Goal: Communication & Community: Participate in discussion

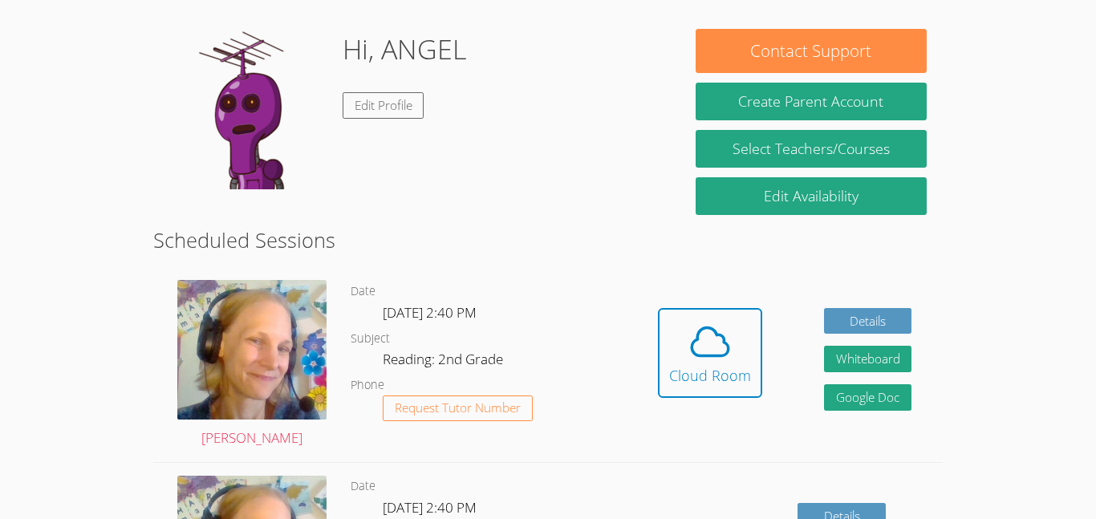
scroll to position [148, 0]
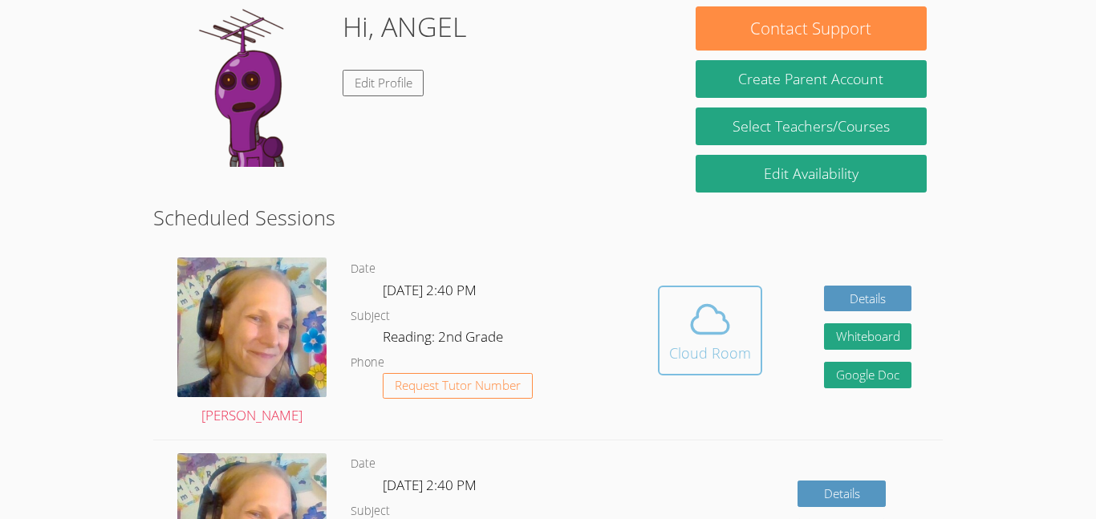
click at [755, 332] on button "Cloud Room" at bounding box center [710, 331] width 104 height 90
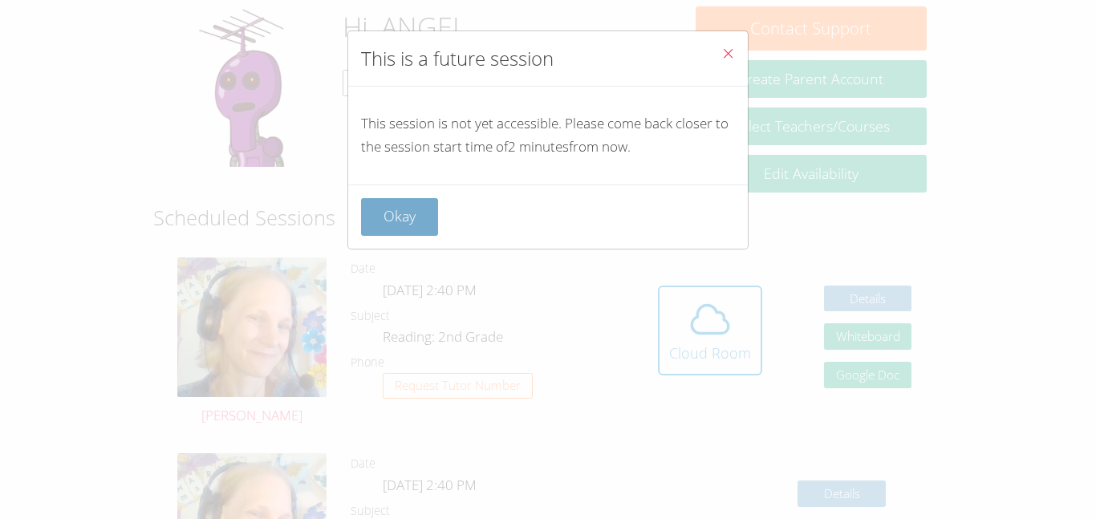
click at [419, 224] on button "Okay" at bounding box center [399, 217] width 77 height 38
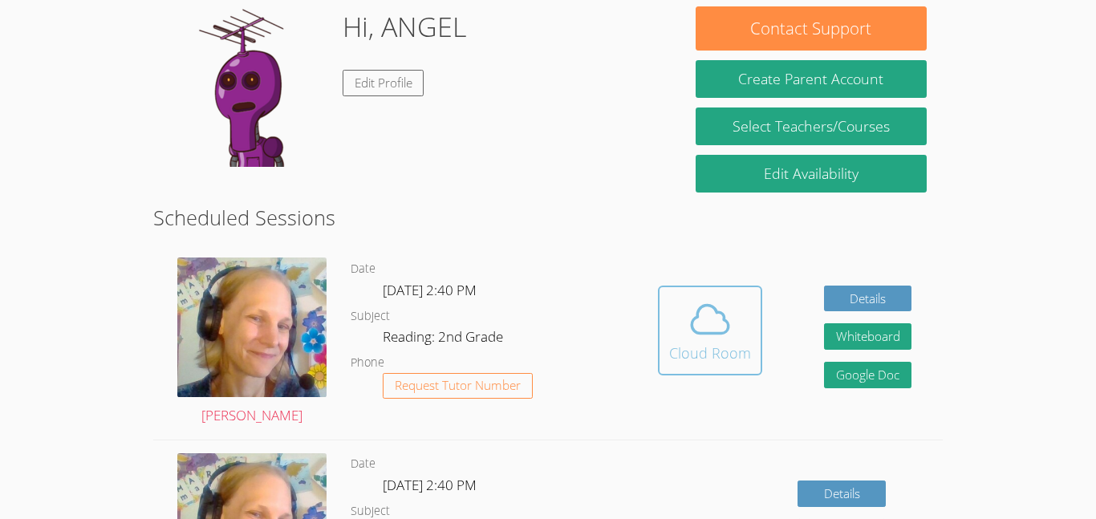
click at [722, 325] on icon at bounding box center [709, 319] width 45 height 45
click at [752, 351] on button "Cloud Room" at bounding box center [710, 331] width 104 height 90
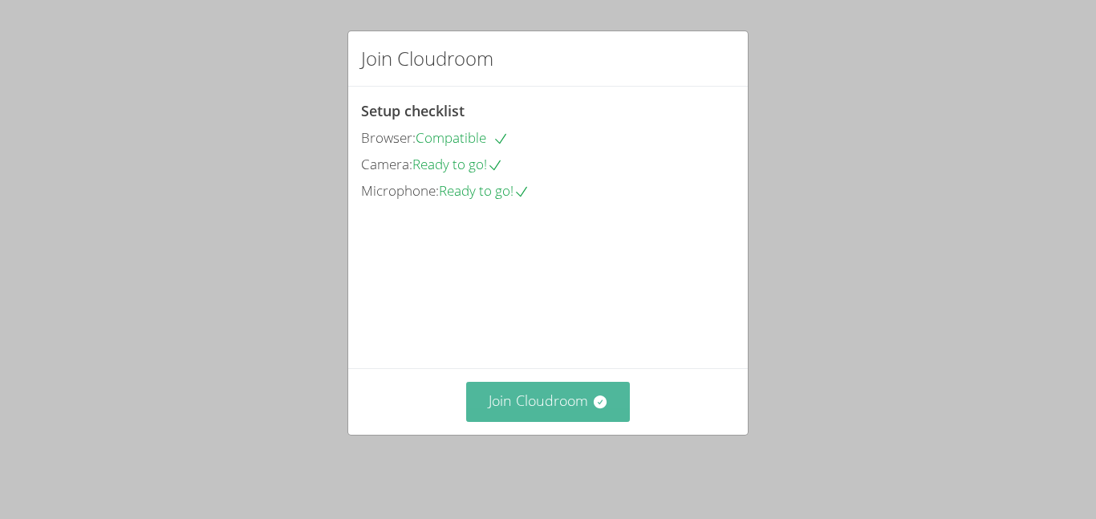
click at [595, 398] on button "Join Cloudroom" at bounding box center [548, 401] width 164 height 39
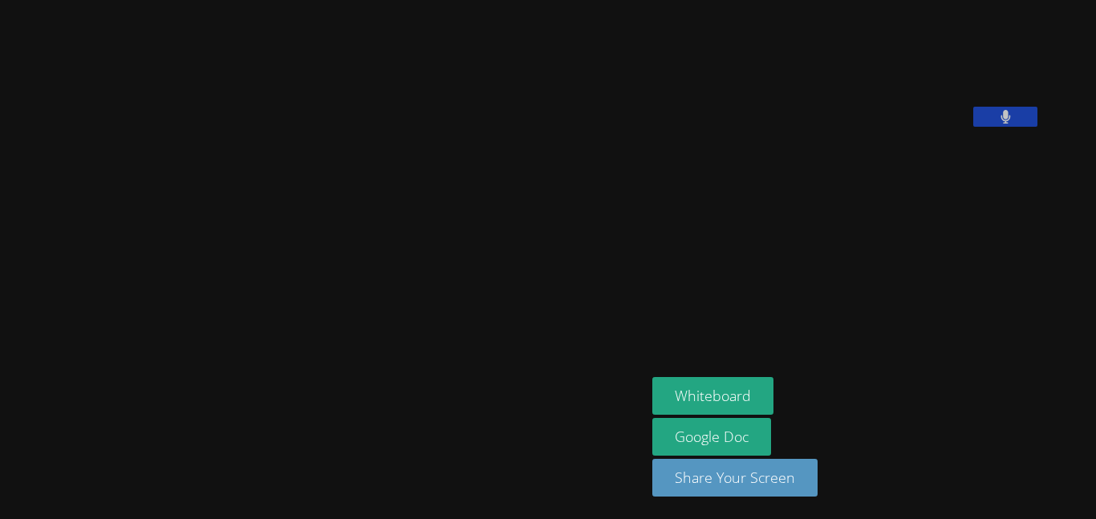
click at [1040, 379] on div "Whiteboard Google Doc Share Your Screen" at bounding box center [846, 443] width 388 height 132
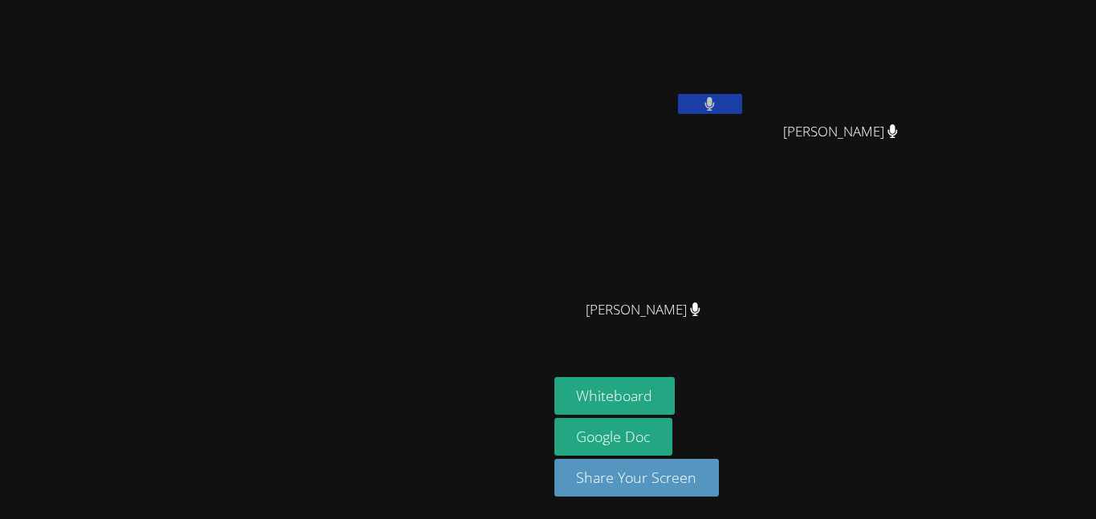
click at [742, 94] on button at bounding box center [710, 104] width 64 height 20
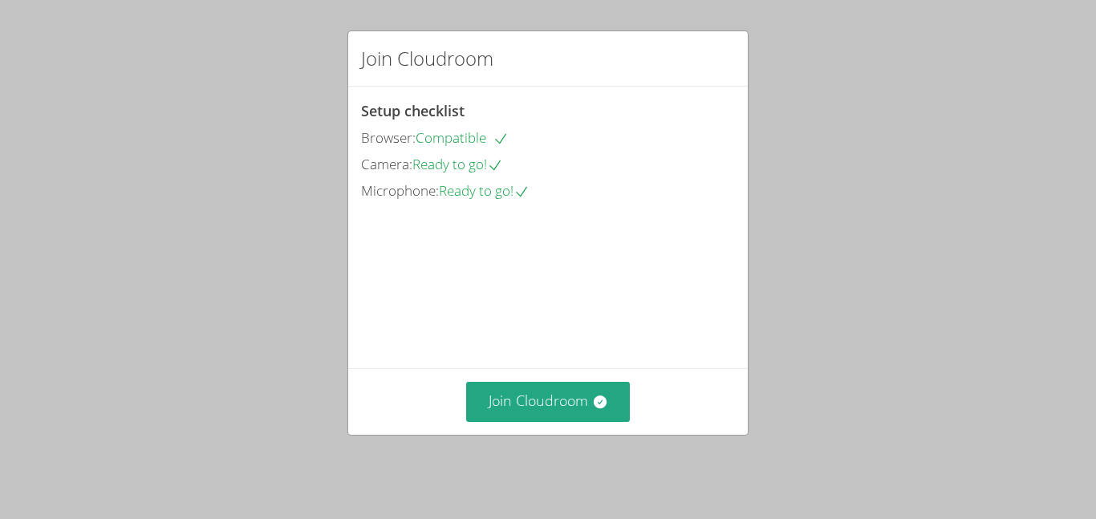
click at [575, 454] on div "Join Cloudroom Setup checklist Browser: Compatible Camera: Ready to go! Microph…" at bounding box center [548, 259] width 1096 height 519
click at [491, 420] on button "Join Cloudroom" at bounding box center [548, 401] width 164 height 39
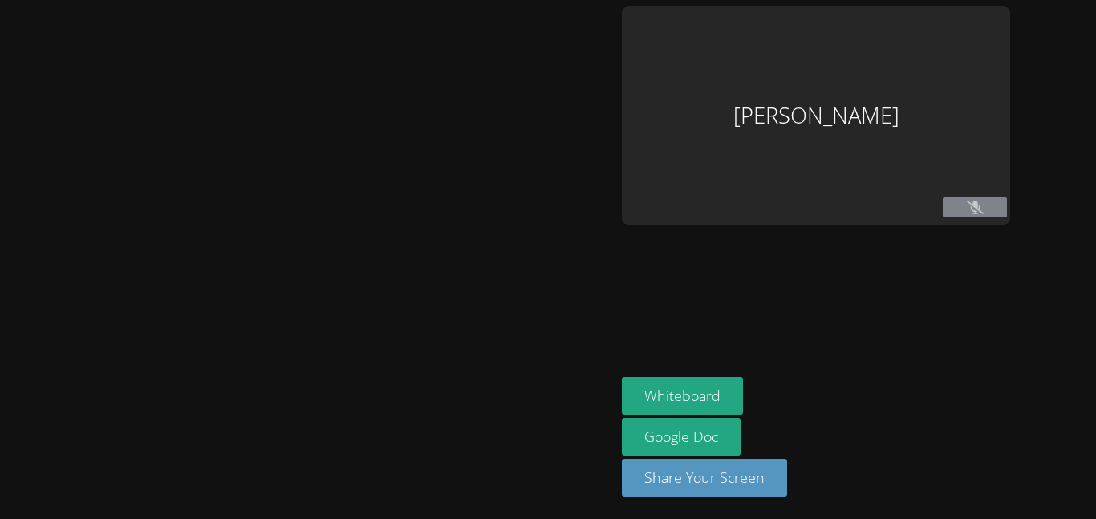
click at [520, 415] on div at bounding box center [307, 259] width 602 height 506
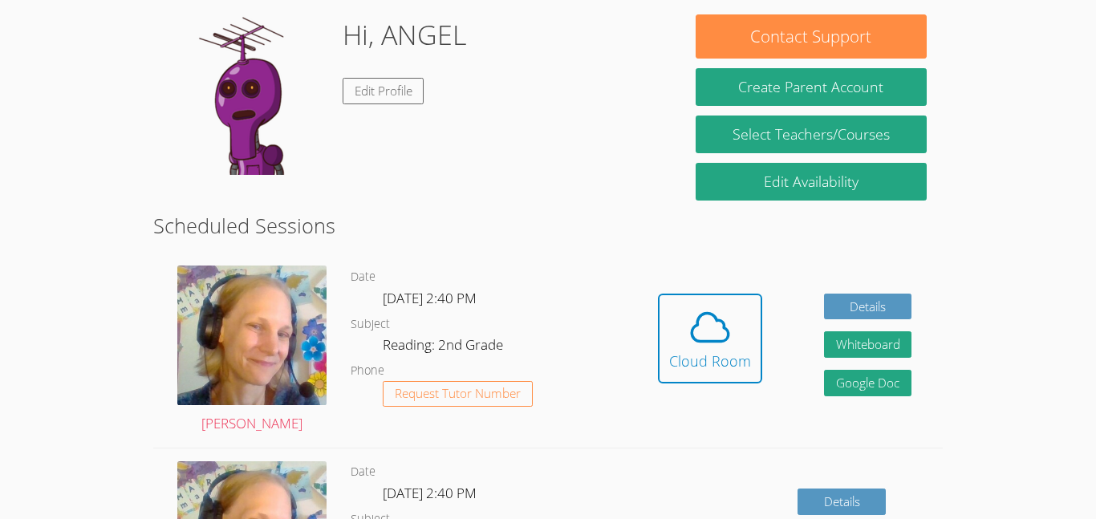
scroll to position [233, 0]
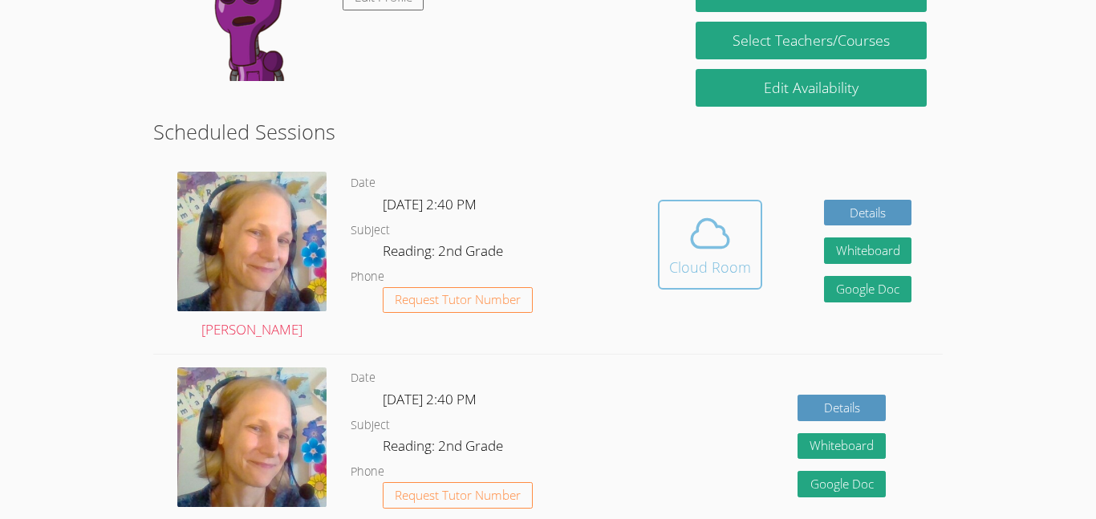
click at [716, 237] on icon at bounding box center [709, 233] width 45 height 45
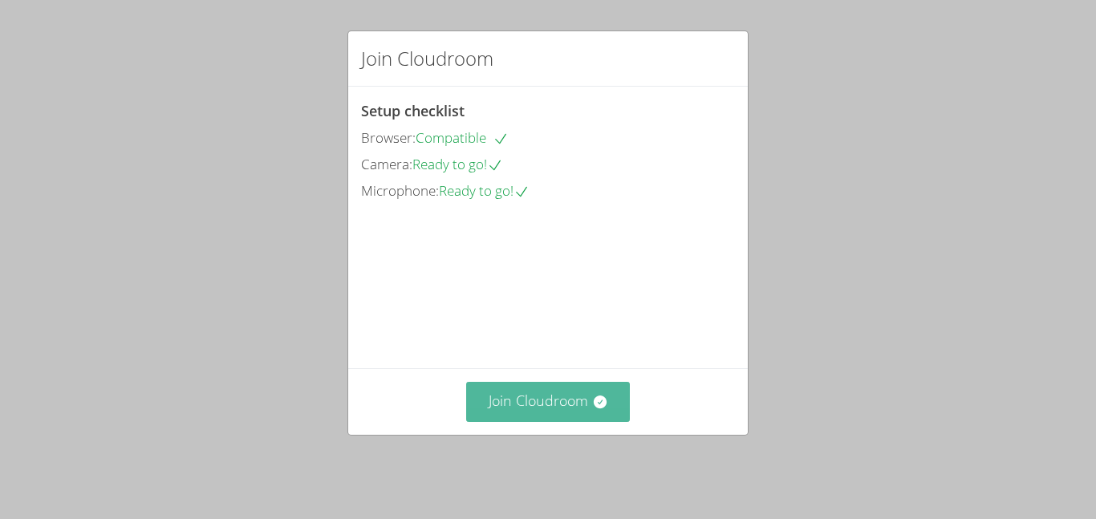
click at [606, 410] on icon at bounding box center [600, 402] width 16 height 16
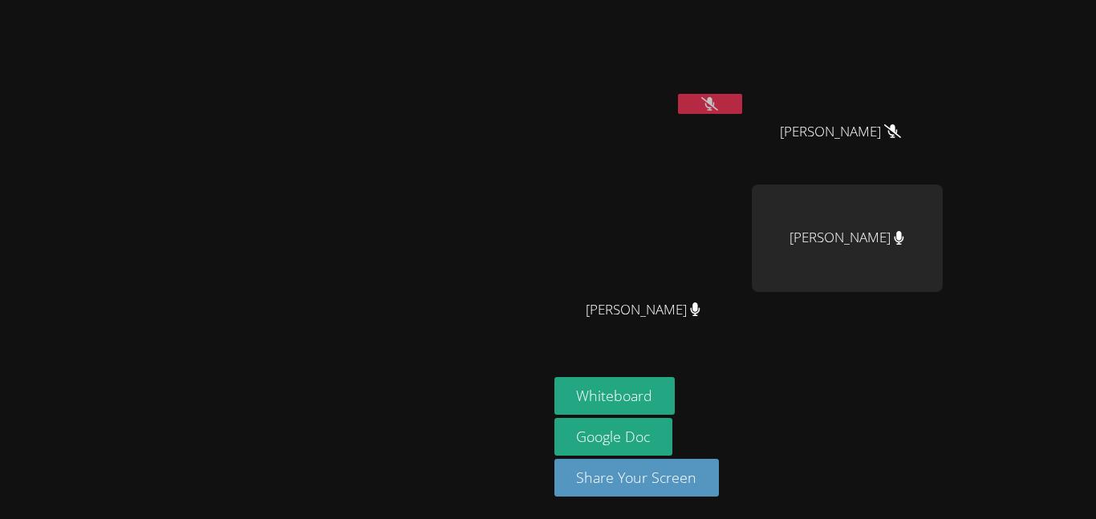
click at [153, 310] on video at bounding box center [273, 227] width 241 height 301
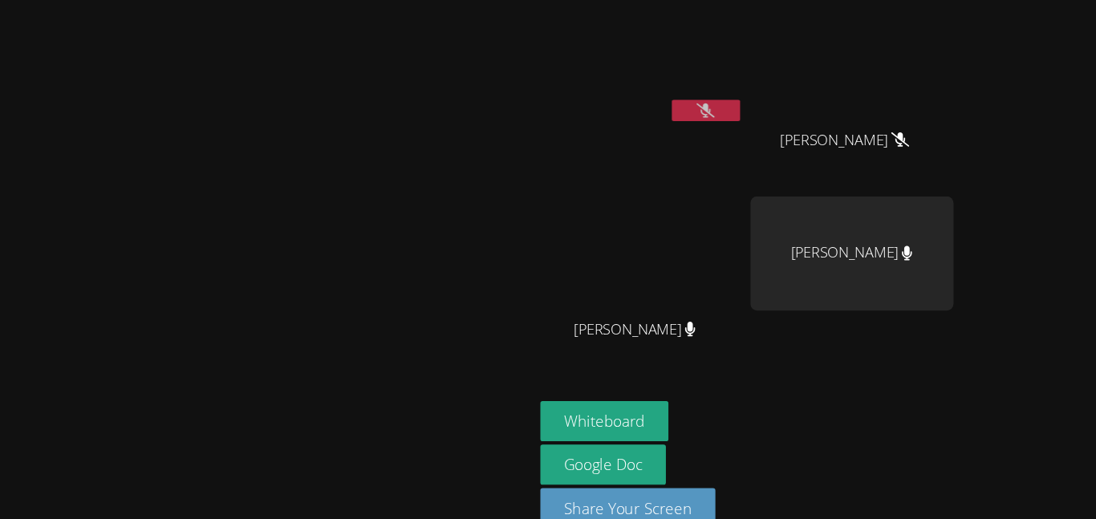
click at [394, 77] on video at bounding box center [273, 227] width 241 height 301
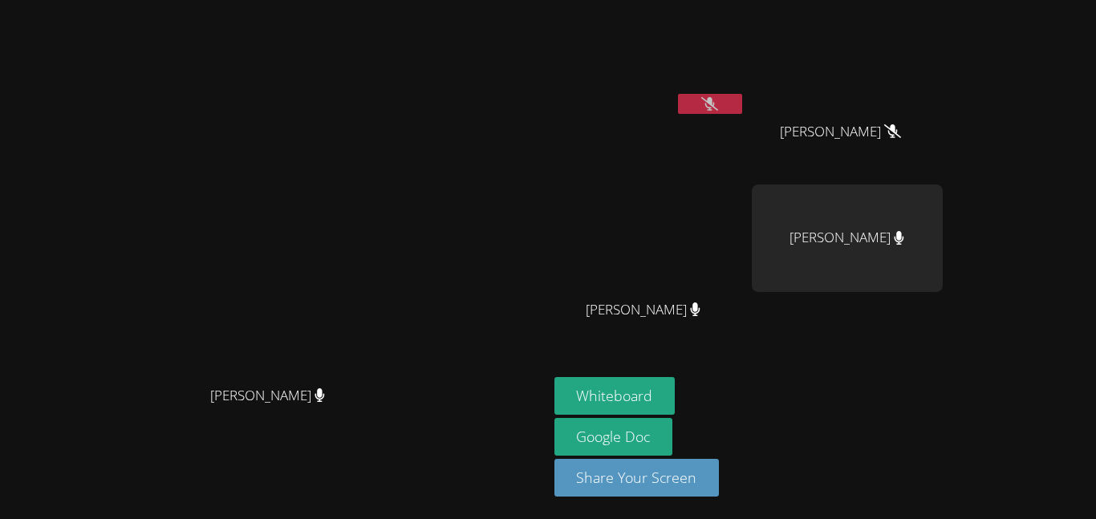
click at [712, 99] on icon at bounding box center [709, 104] width 17 height 14
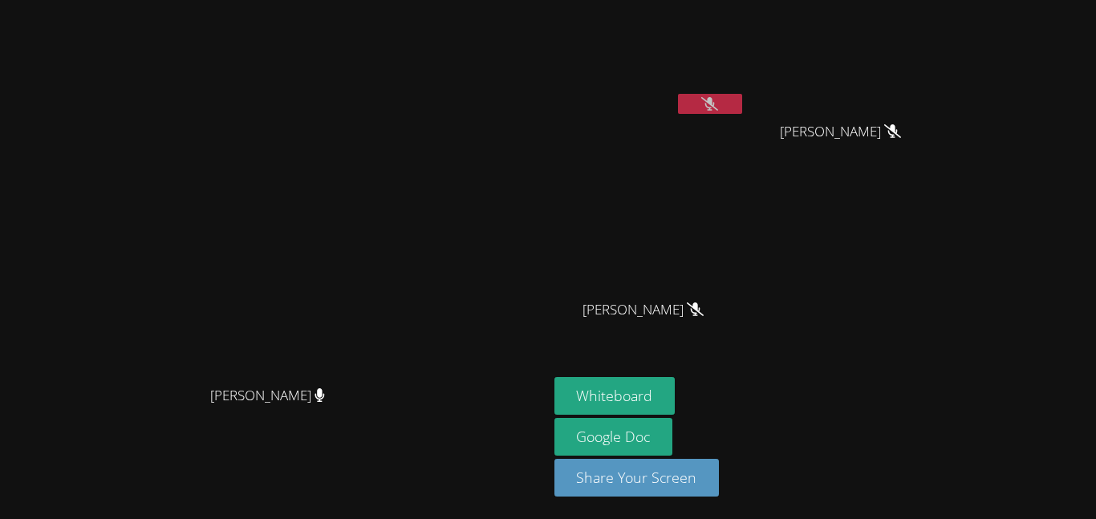
click at [943, 231] on div "ANGEL ROMERO GERARDO ADAME GERARDO ADAME MILA’VAE TAVAREZ MILA’VAE TAVAREZ" at bounding box center [748, 181] width 388 height 350
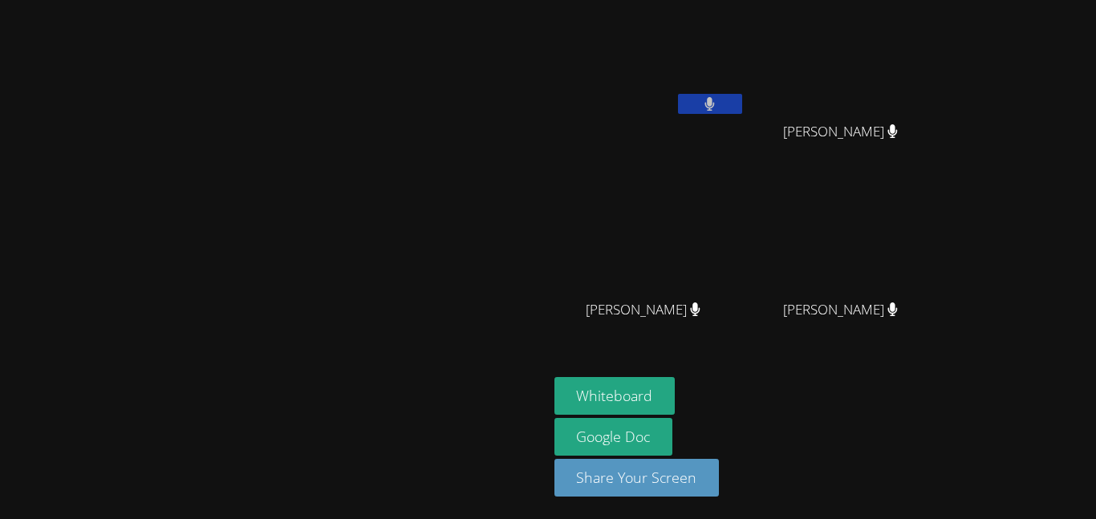
scroll to position [23, 0]
click at [893, 423] on aside "ANGEL ROMERO GERARDO ADAME GERARDO ADAME MILA’VAE TAVAREZ MILA’VAE TAVAREZ JONA…" at bounding box center [748, 259] width 401 height 519
click at [742, 94] on button at bounding box center [710, 104] width 64 height 20
click at [370, 77] on video at bounding box center [273, 227] width 241 height 301
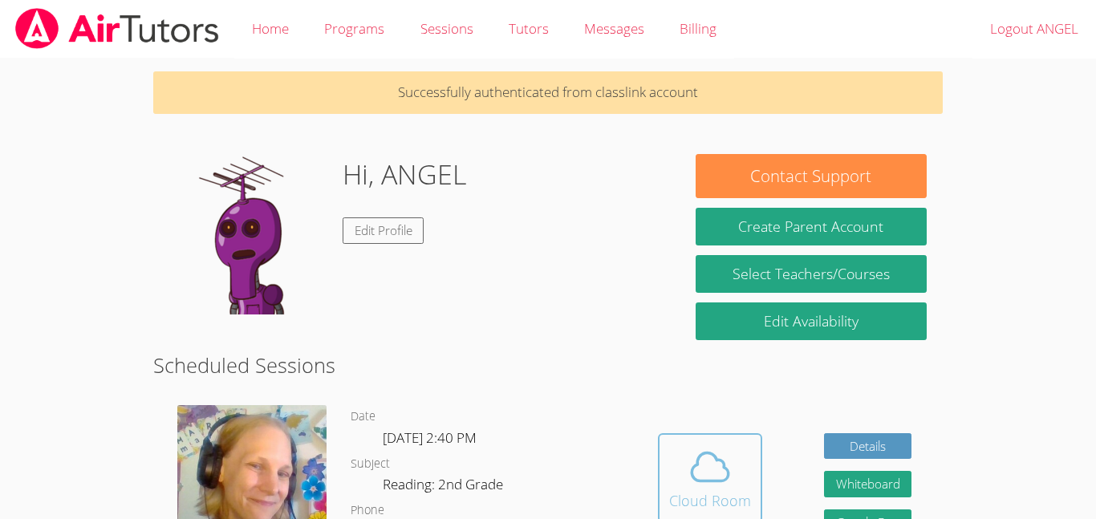
click at [744, 441] on button "Cloud Room" at bounding box center [710, 478] width 104 height 90
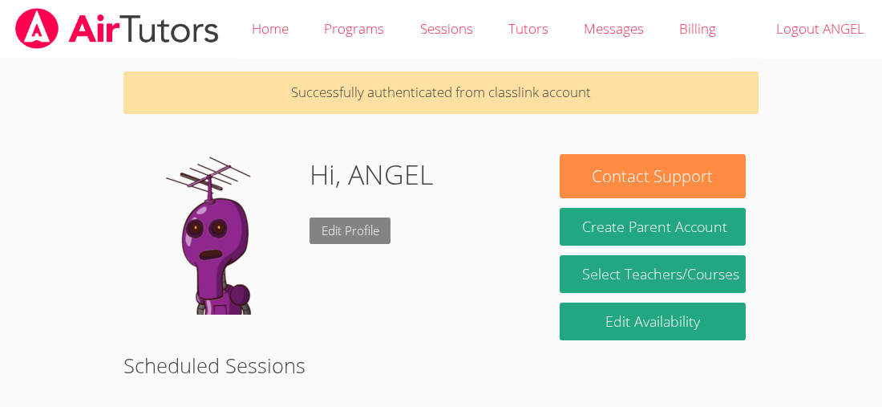
click at [351, 226] on link "Edit Profile" at bounding box center [351, 230] width 82 height 26
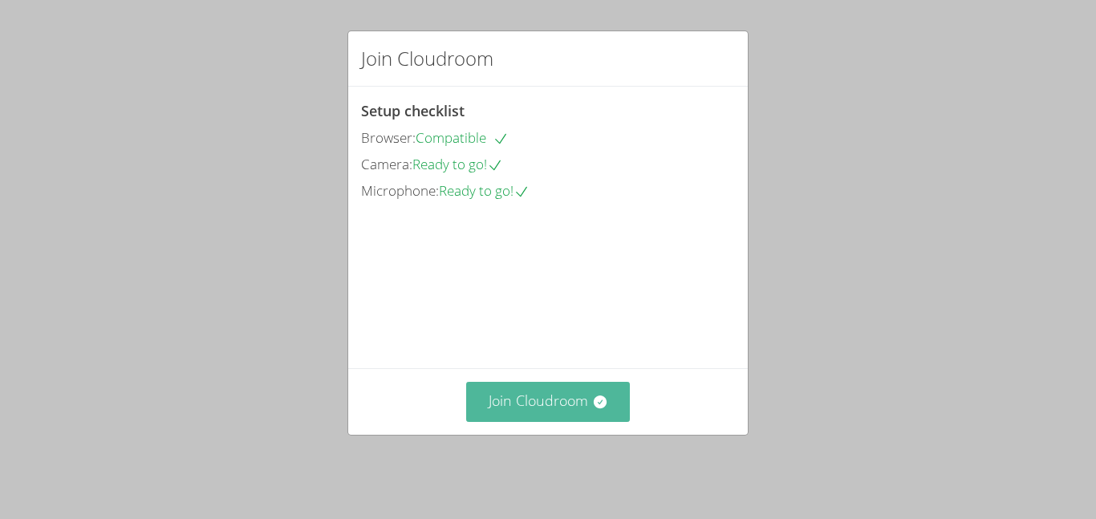
click at [602, 404] on icon at bounding box center [600, 402] width 16 height 16
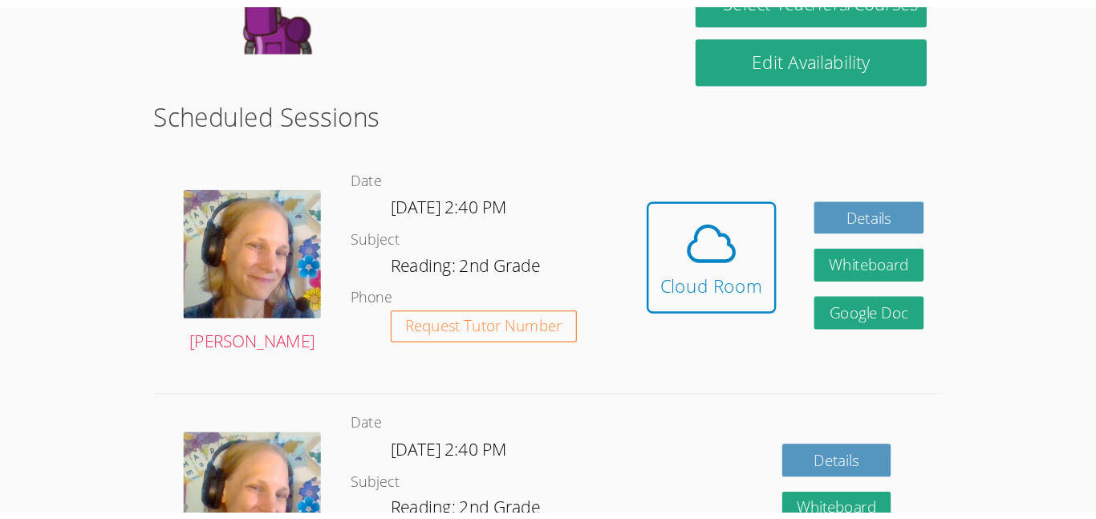
scroll to position [278, 0]
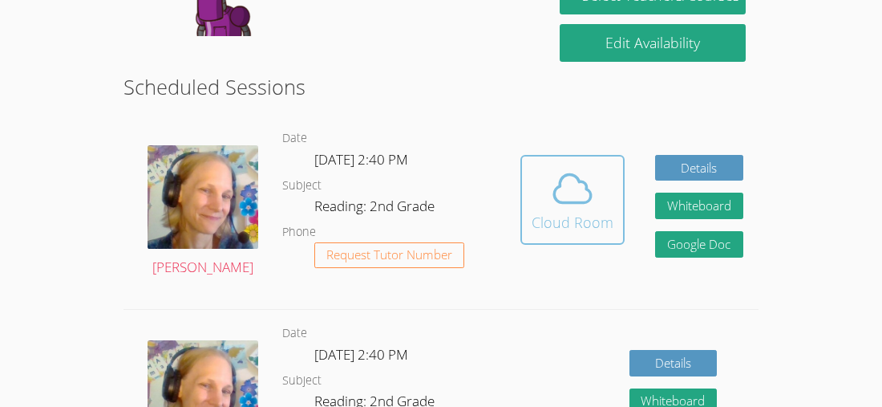
click at [557, 215] on div "Cloud Room" at bounding box center [573, 222] width 82 height 22
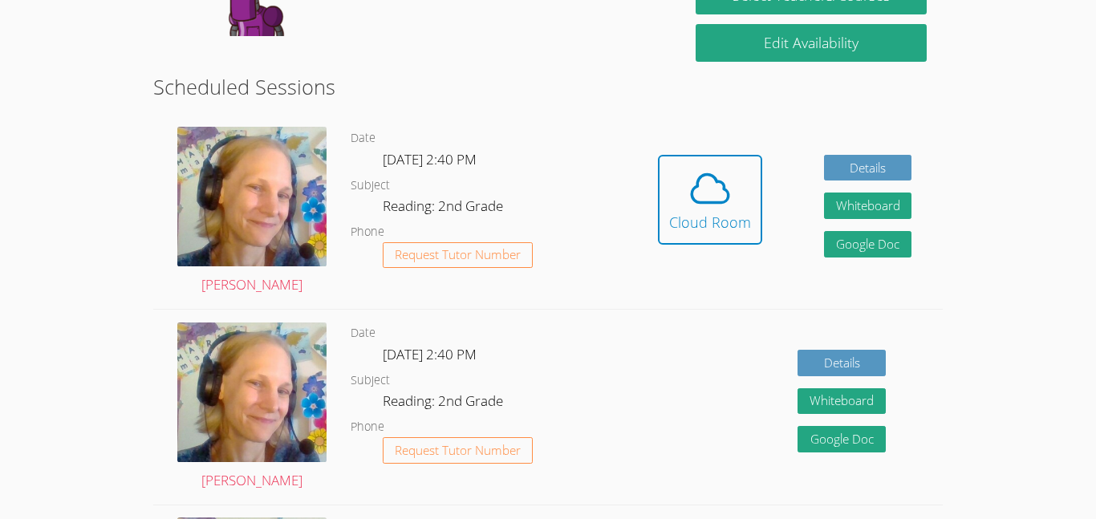
click at [712, 192] on icon at bounding box center [709, 188] width 45 height 45
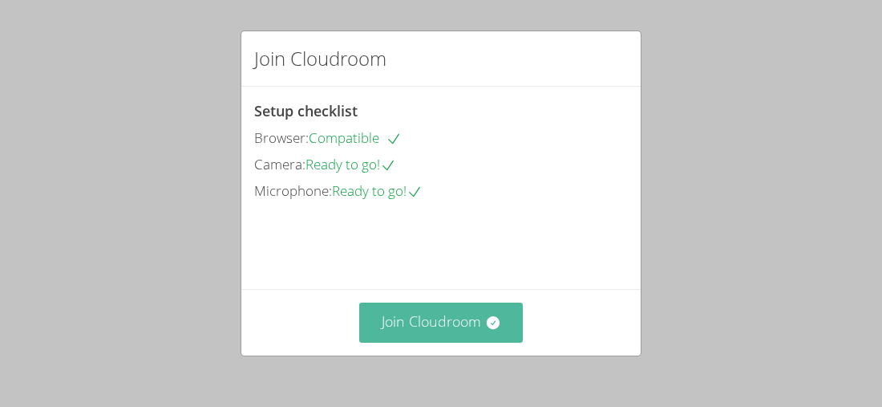
click at [484, 340] on button "Join Cloudroom" at bounding box center [441, 321] width 164 height 39
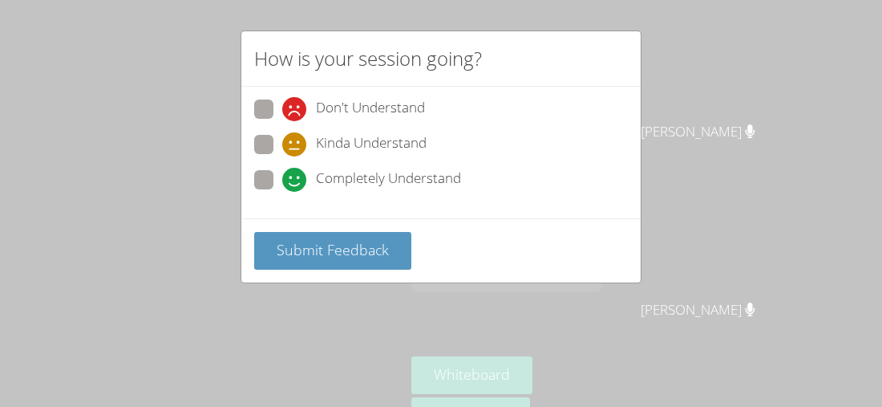
click at [282, 156] on span at bounding box center [282, 156] width 0 height 0
click at [282, 147] on input "Kinda Understand" at bounding box center [289, 142] width 14 height 14
radio input "true"
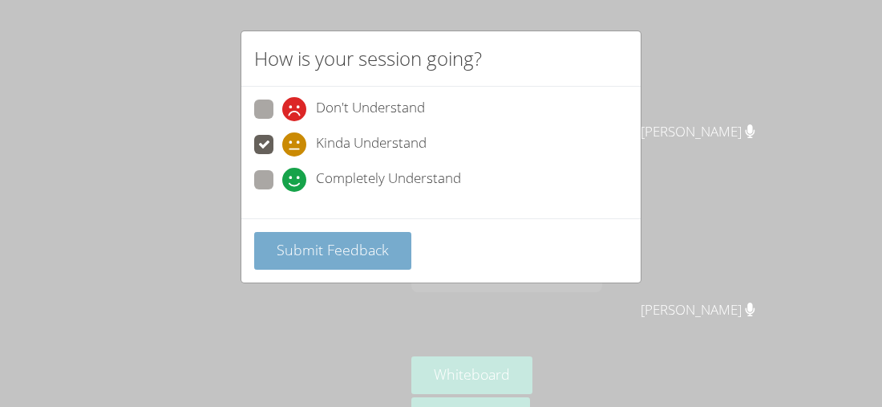
click at [349, 261] on button "Submit Feedback" at bounding box center [332, 251] width 157 height 38
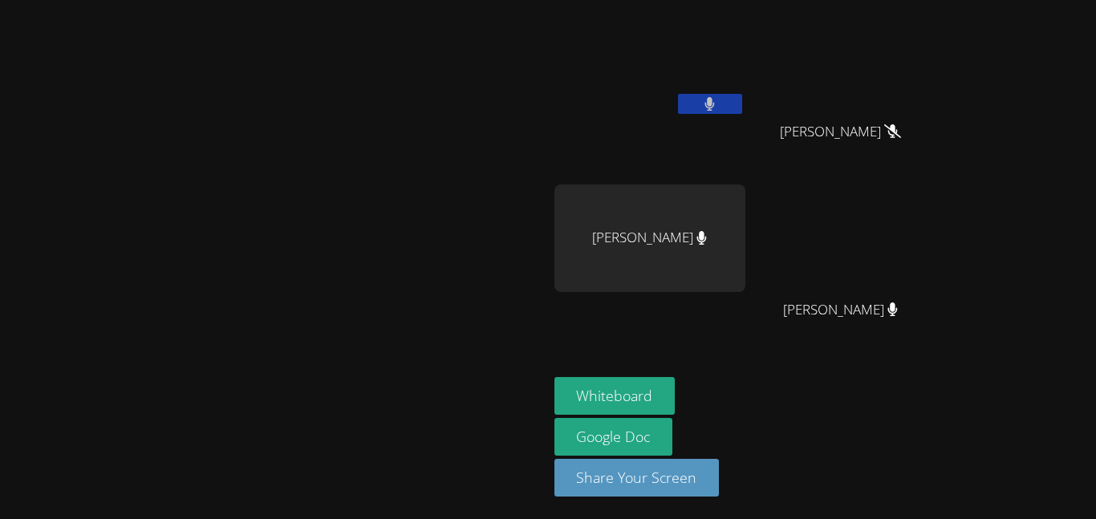
click at [882, 403] on div "Whiteboard Google Doc Share Your Screen" at bounding box center [748, 443] width 388 height 132
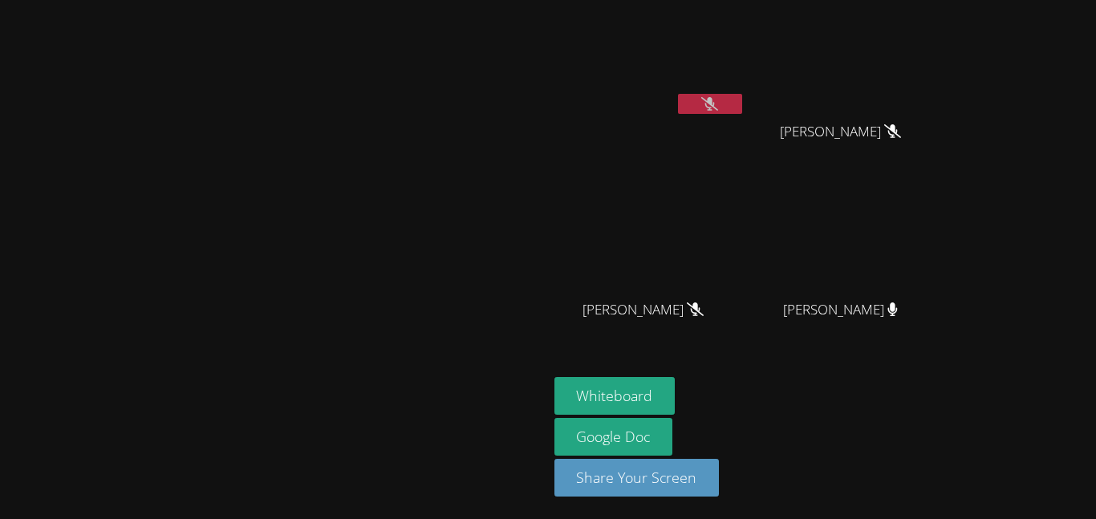
click at [742, 95] on button at bounding box center [710, 104] width 64 height 20
click at [715, 103] on icon at bounding box center [710, 104] width 10 height 14
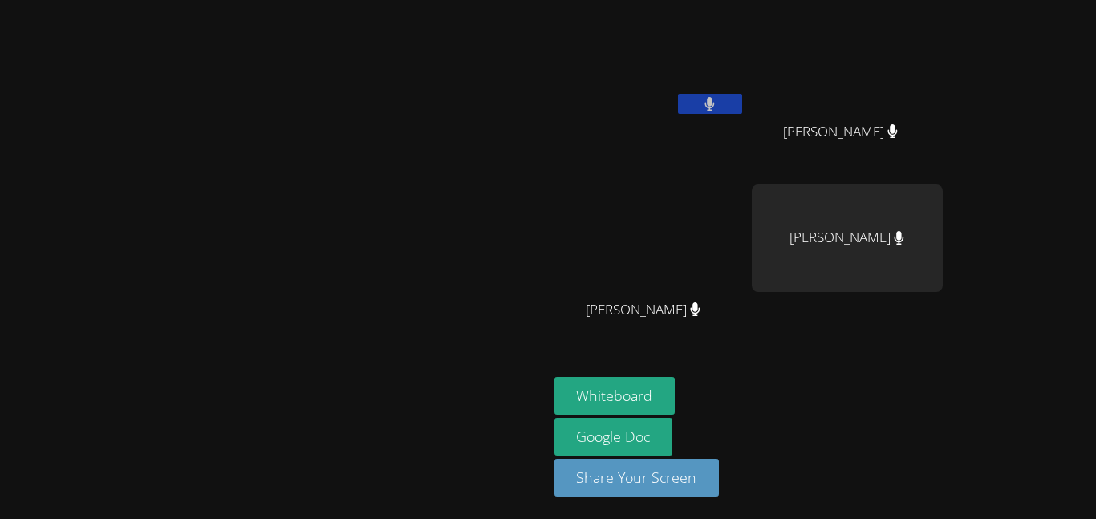
click at [394, 77] on video at bounding box center [273, 227] width 241 height 301
